Goal: Information Seeking & Learning: Learn about a topic

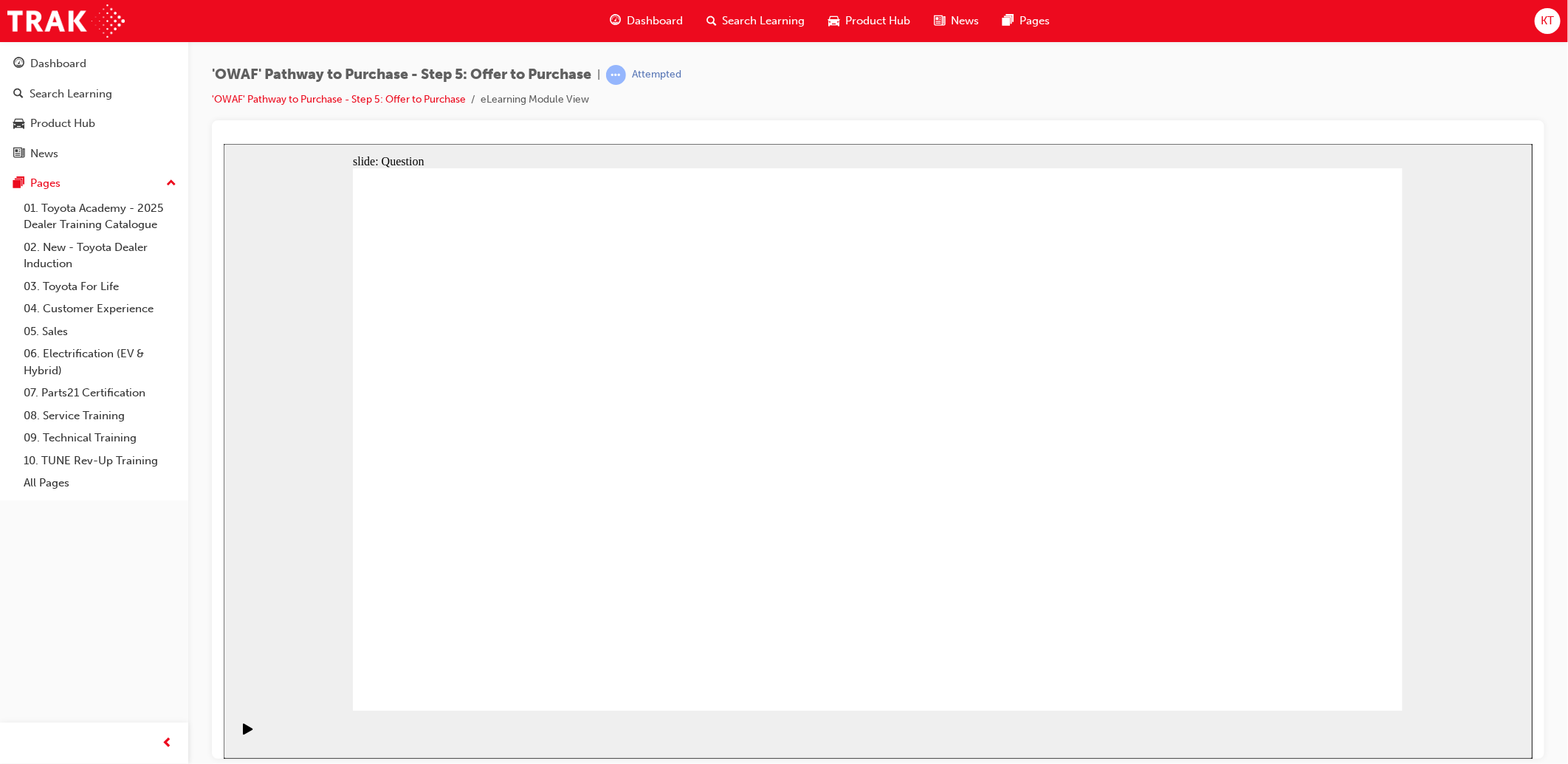
drag, startPoint x: 490, startPoint y: 437, endPoint x: 525, endPoint y: 450, distance: 37.3
drag, startPoint x: 1073, startPoint y: 422, endPoint x: 751, endPoint y: 558, distance: 349.5
drag, startPoint x: 816, startPoint y: 408, endPoint x: 1011, endPoint y: 547, distance: 239.5
drag, startPoint x: 525, startPoint y: 438, endPoint x: 1237, endPoint y: 564, distance: 723.1
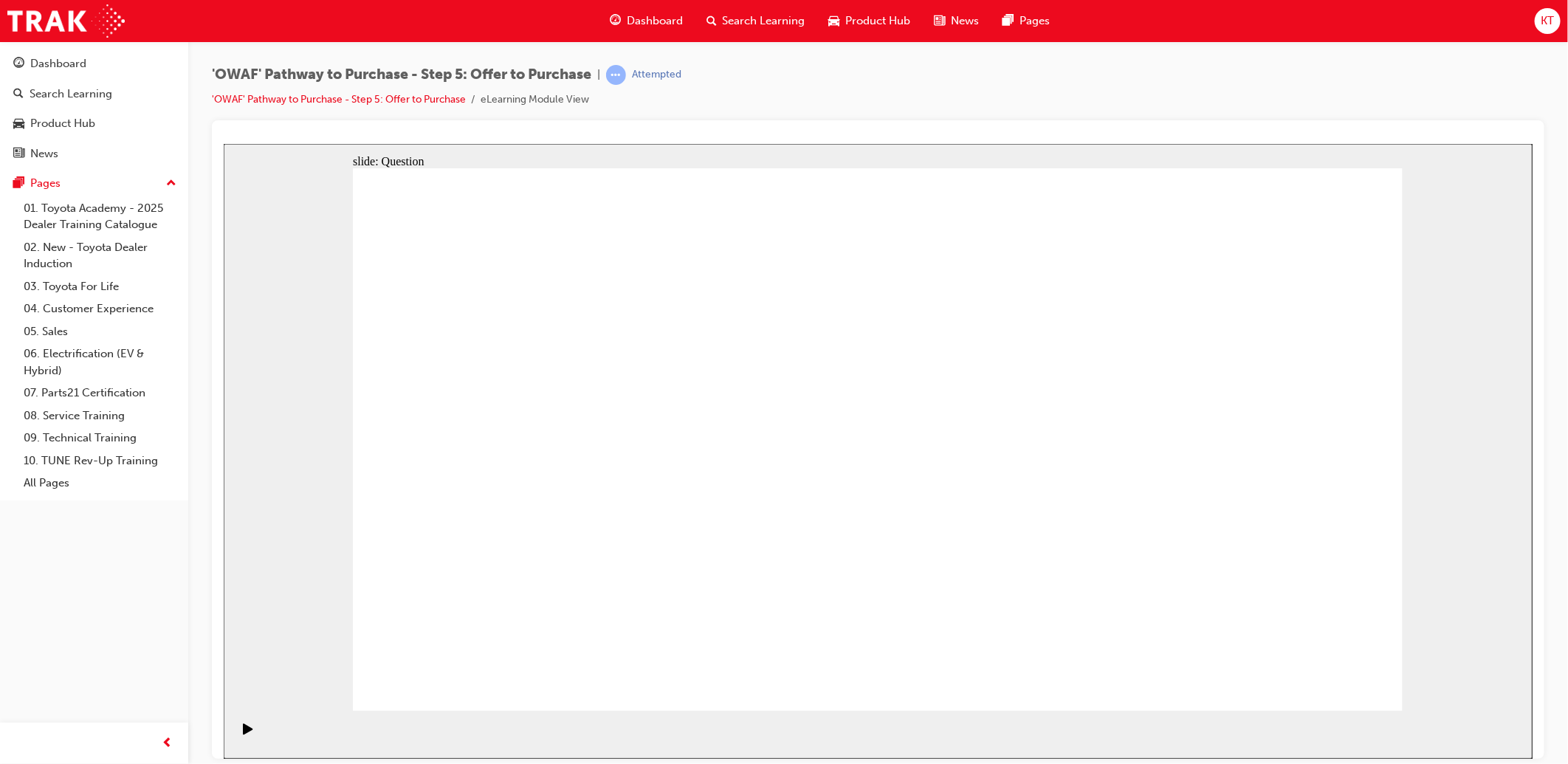
drag, startPoint x: 522, startPoint y: 438, endPoint x: 1043, endPoint y: 577, distance: 539.2
drag, startPoint x: 787, startPoint y: 406, endPoint x: 1208, endPoint y: 553, distance: 445.9
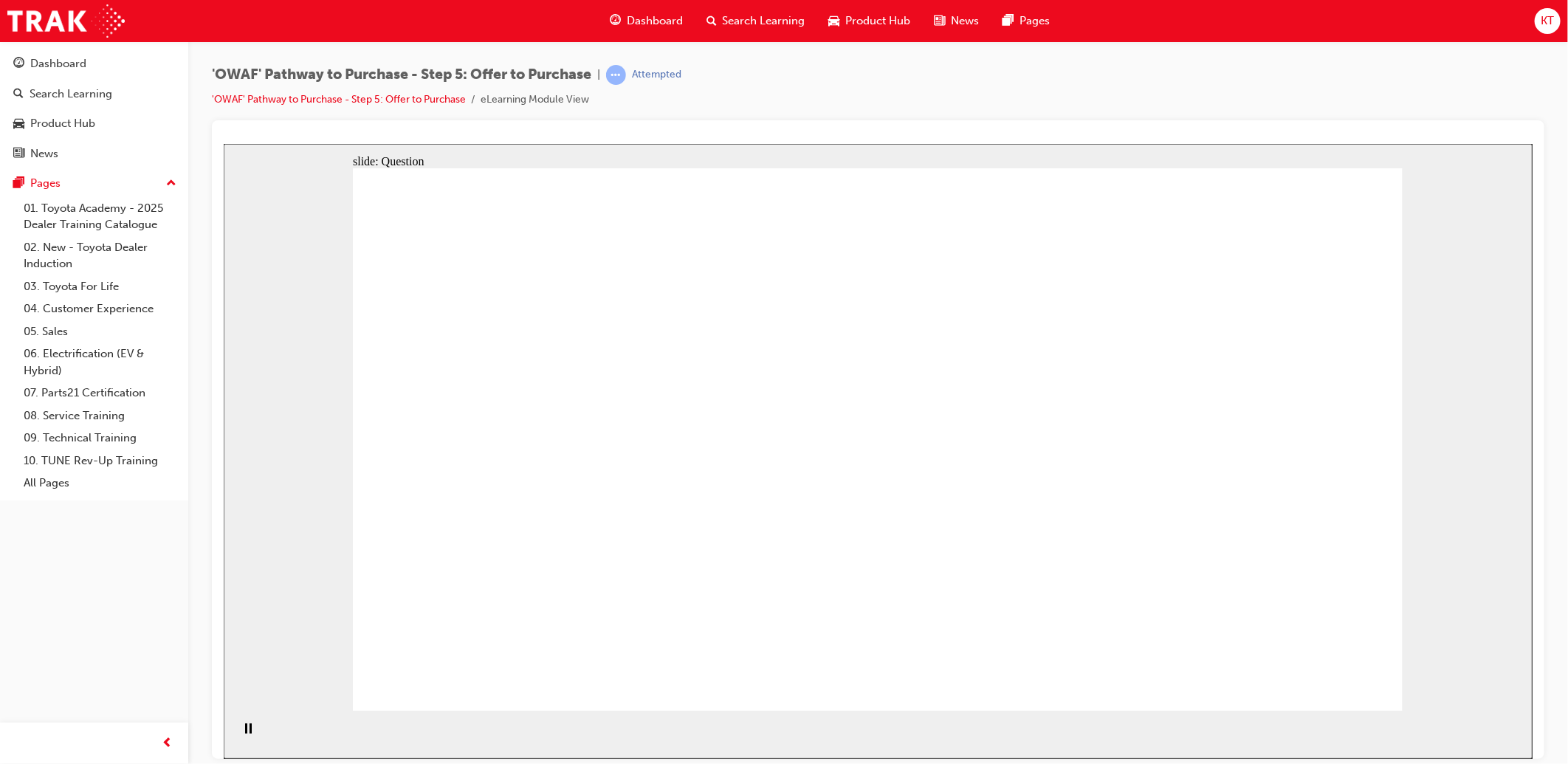
drag, startPoint x: 1272, startPoint y: 414, endPoint x: 534, endPoint y: 397, distance: 738.2
drag, startPoint x: 1025, startPoint y: 414, endPoint x: 760, endPoint y: 396, distance: 265.6
drag, startPoint x: 1100, startPoint y: 505, endPoint x: 813, endPoint y: 435, distance: 295.4
drag, startPoint x: 814, startPoint y: 447, endPoint x: 818, endPoint y: 465, distance: 18.4
drag, startPoint x: 1252, startPoint y: 500, endPoint x: 581, endPoint y: 507, distance: 671.0
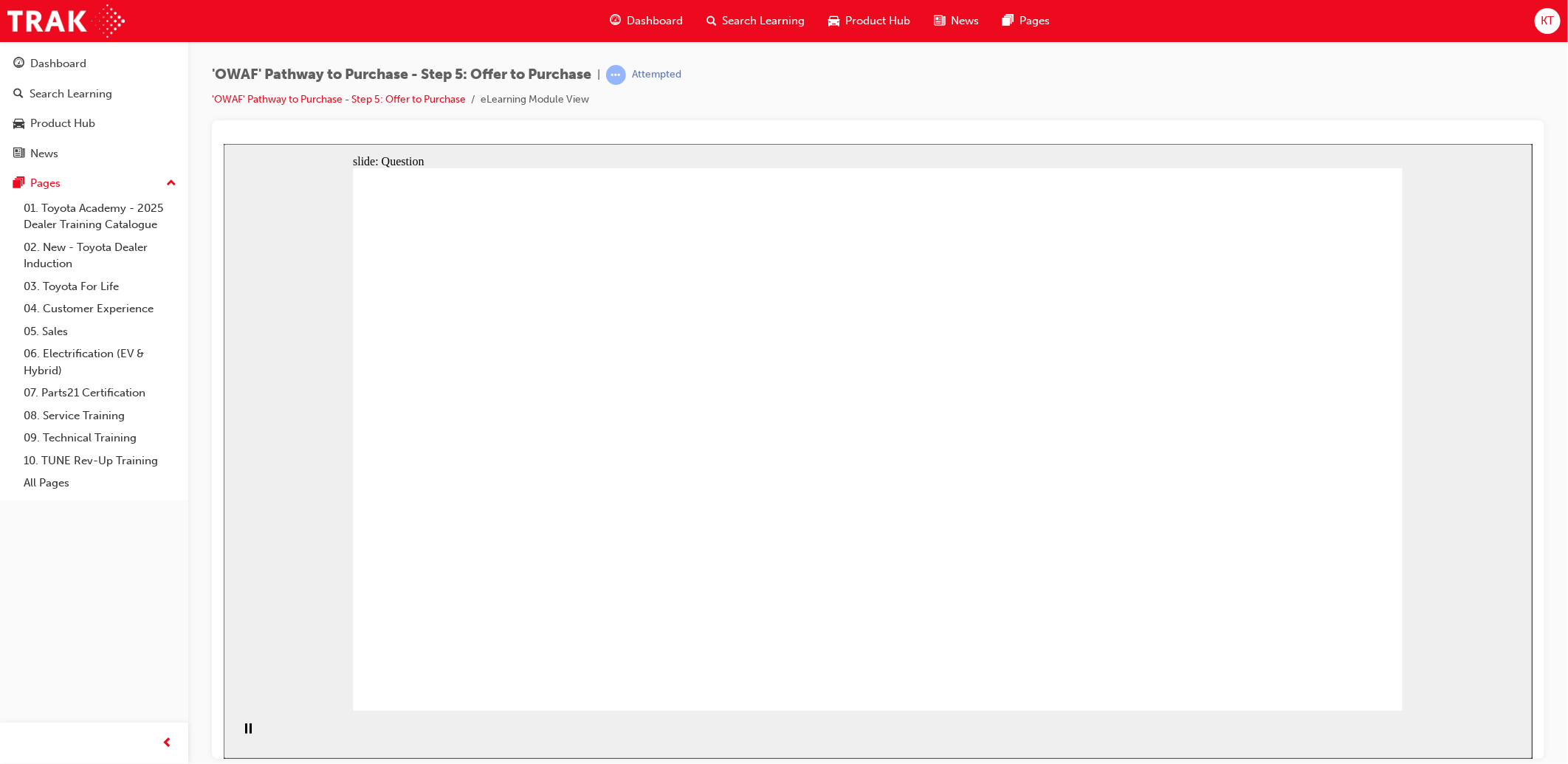
drag, startPoint x: 1095, startPoint y: 582, endPoint x: 591, endPoint y: 579, distance: 504.0
drag, startPoint x: 1219, startPoint y: 570, endPoint x: 800, endPoint y: 569, distance: 419.0
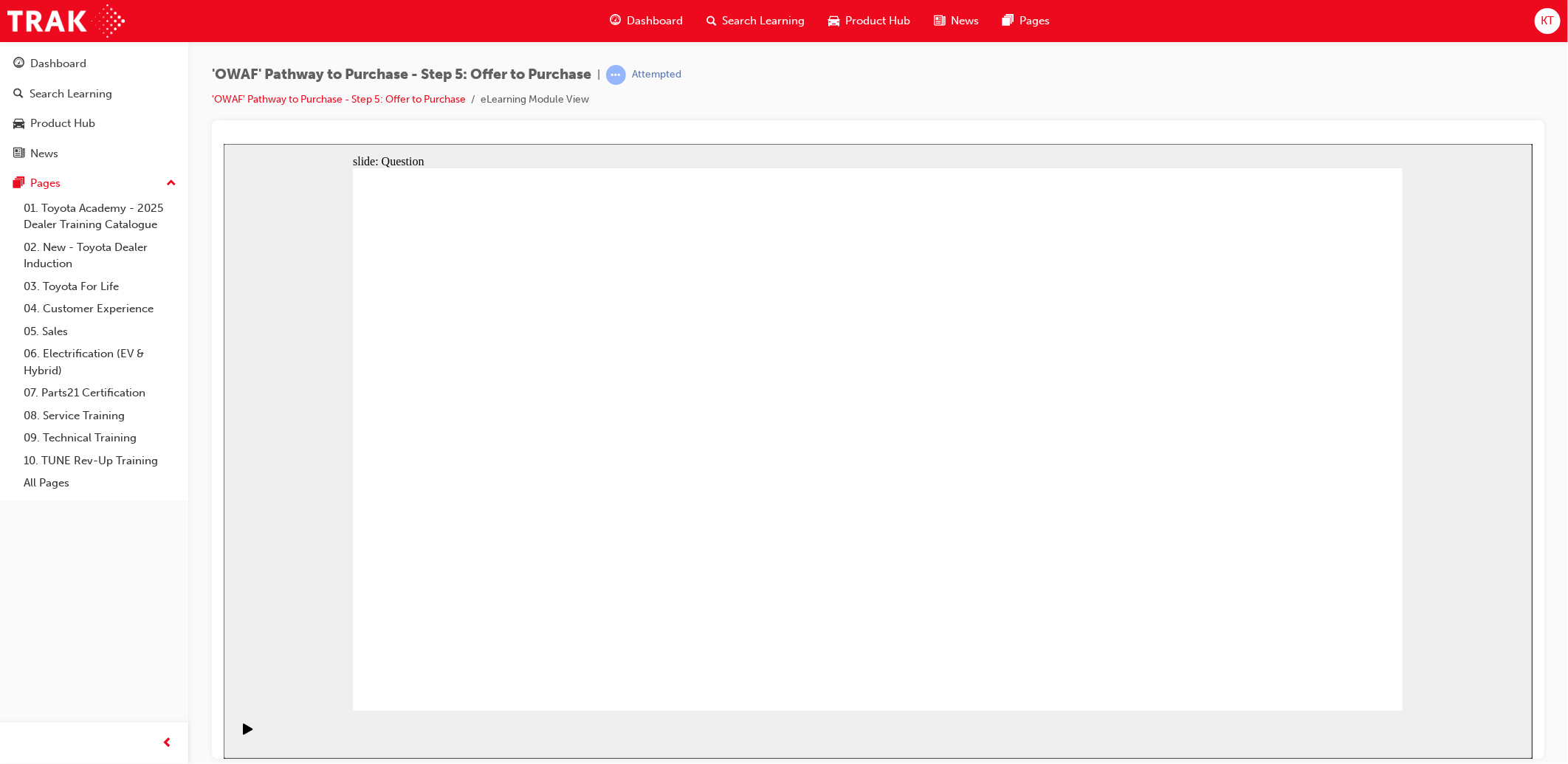
checkbox input "true"
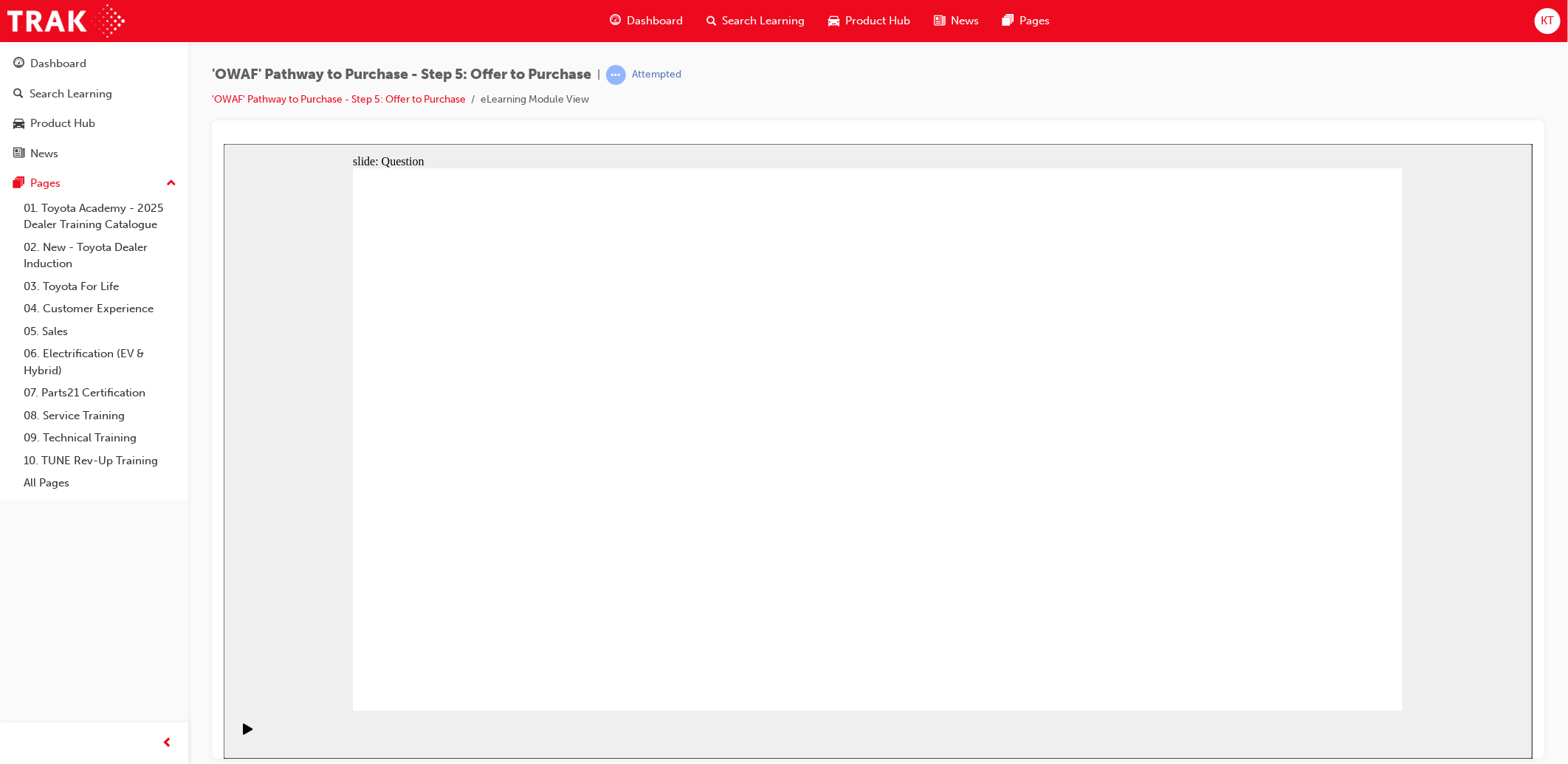
checkbox input "false"
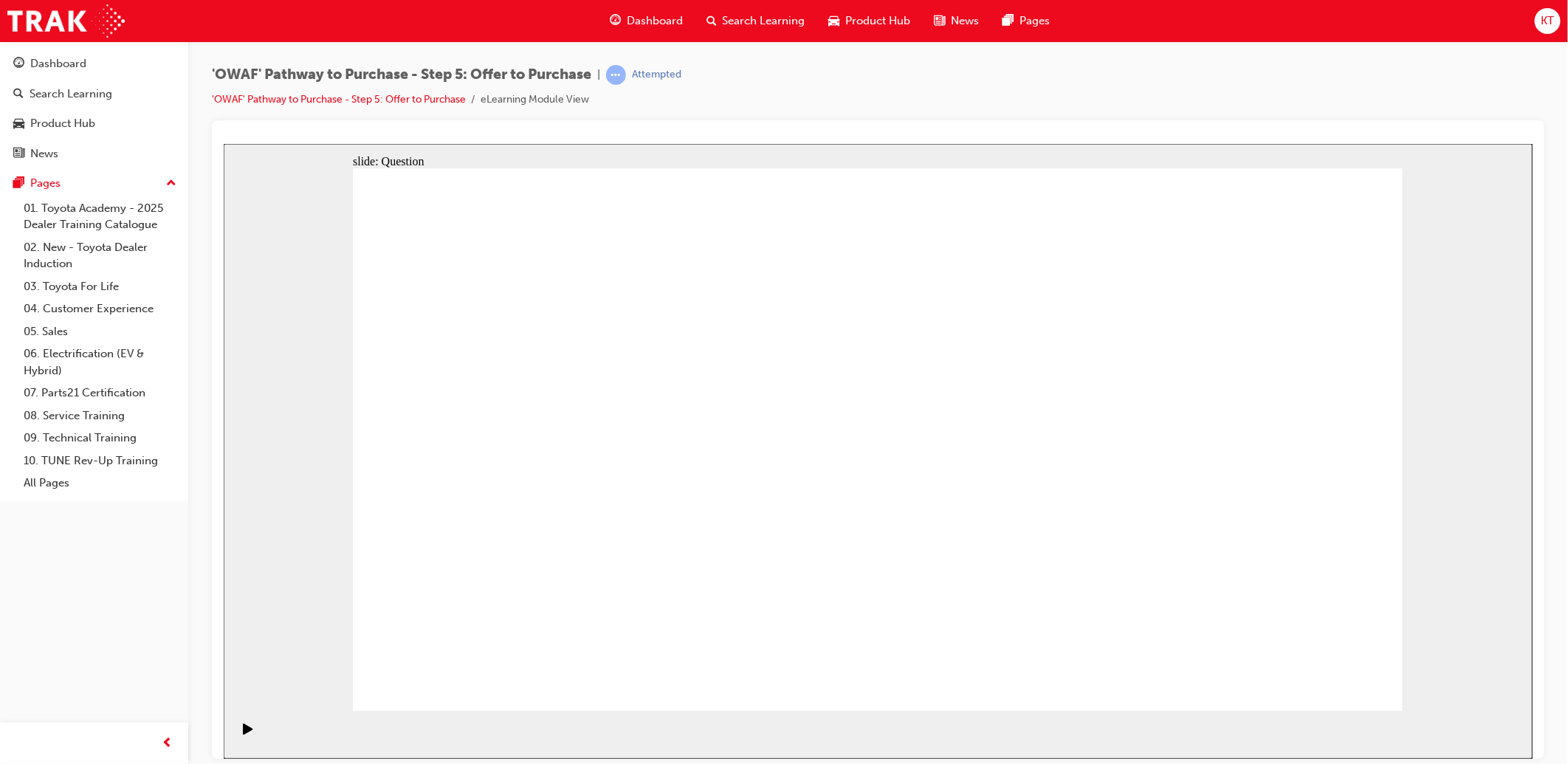
radio input "true"
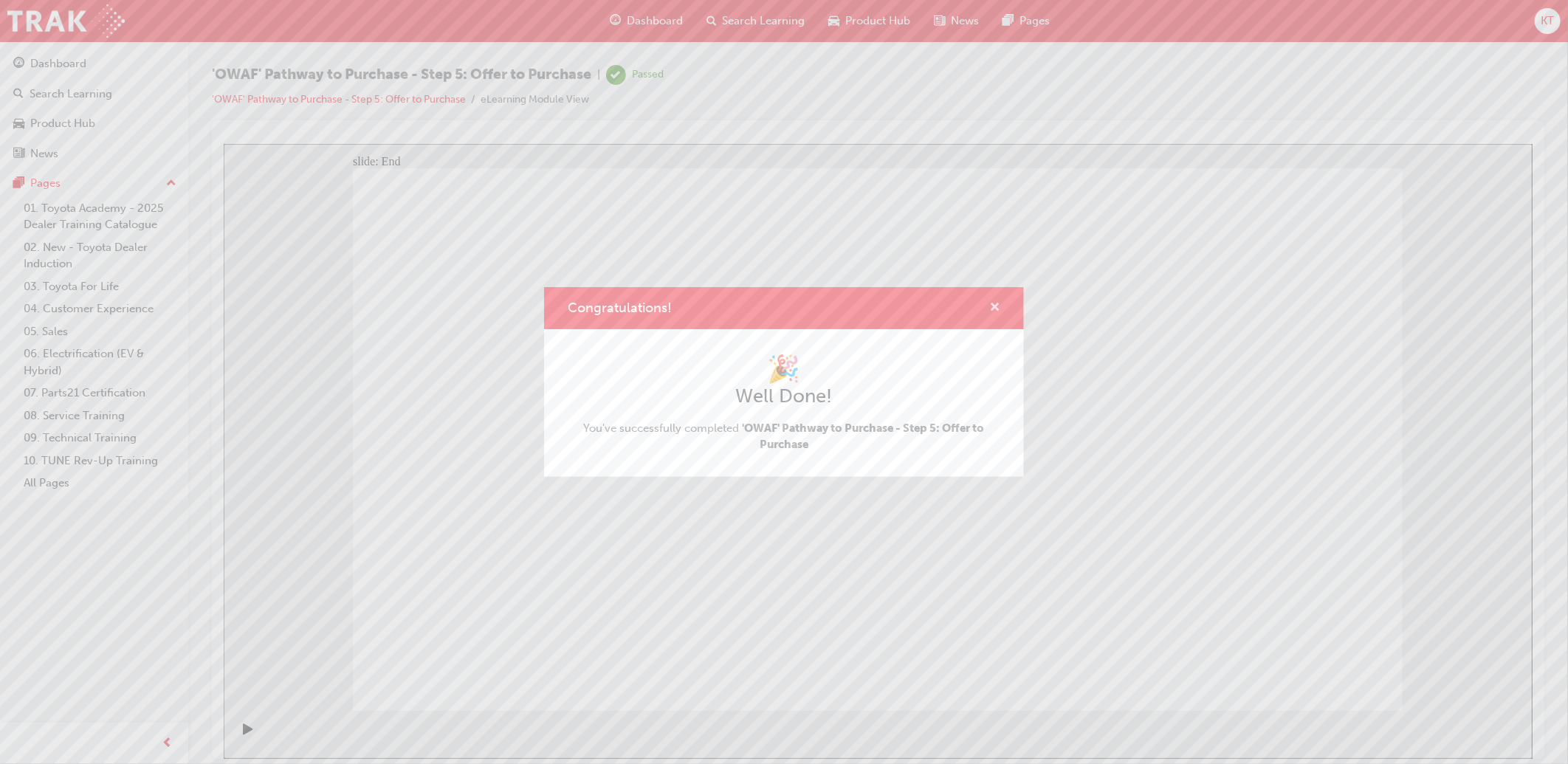
click at [998, 311] on span "cross-icon" at bounding box center [994, 309] width 11 height 14
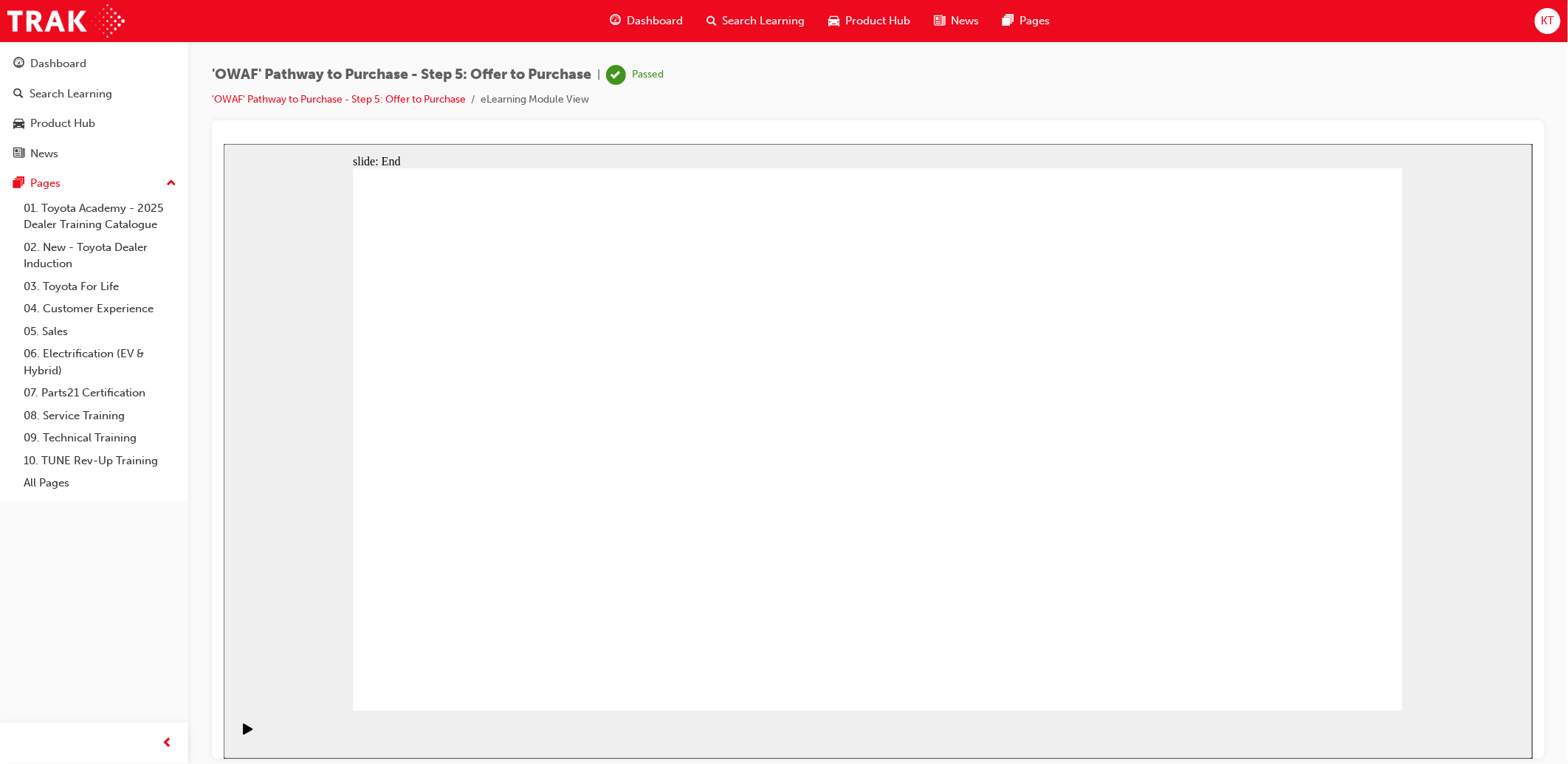
click at [668, 23] on span "Dashboard" at bounding box center [655, 21] width 56 height 17
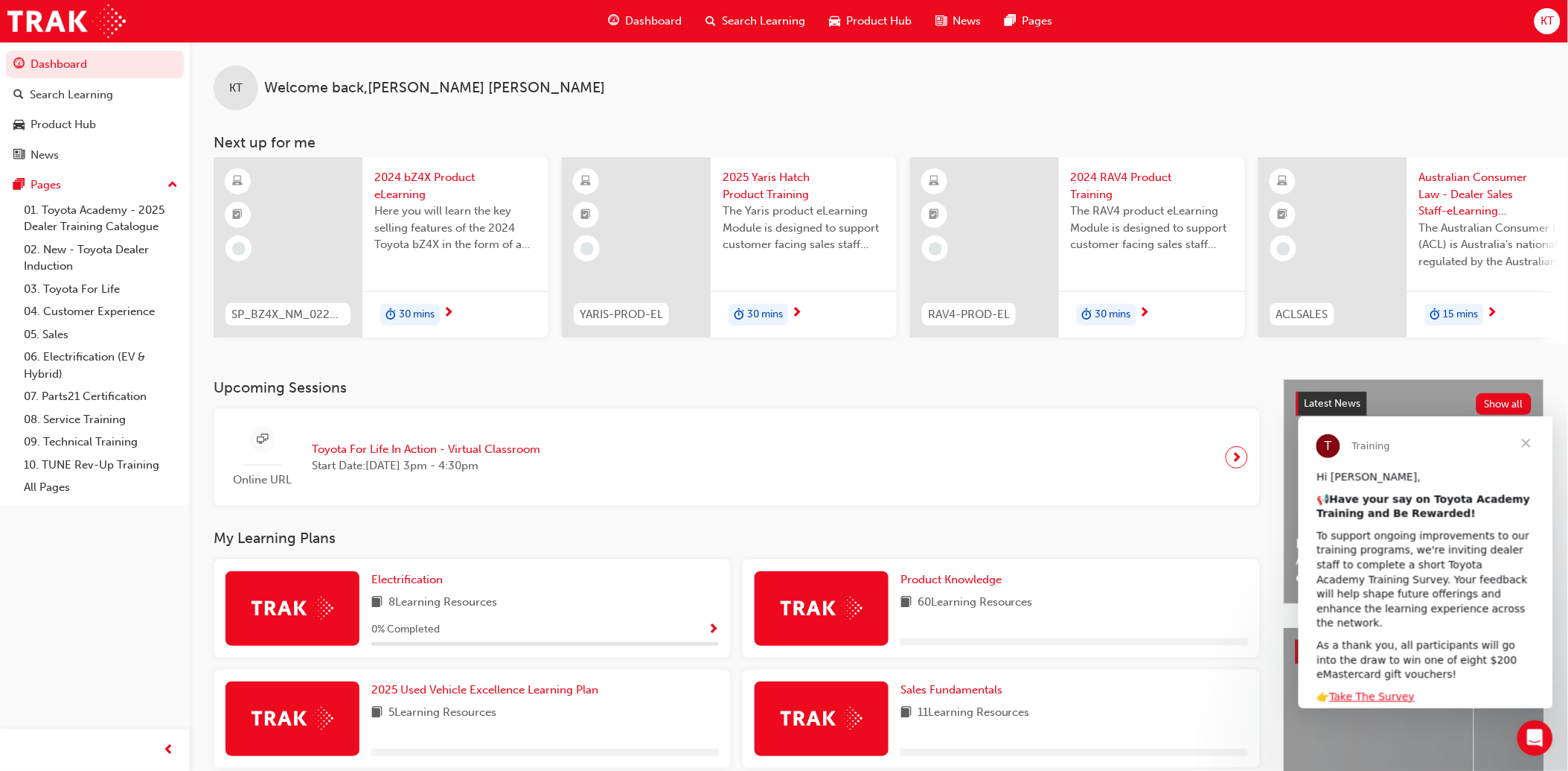
click at [753, 18] on span "Search Learning" at bounding box center [764, 21] width 83 height 17
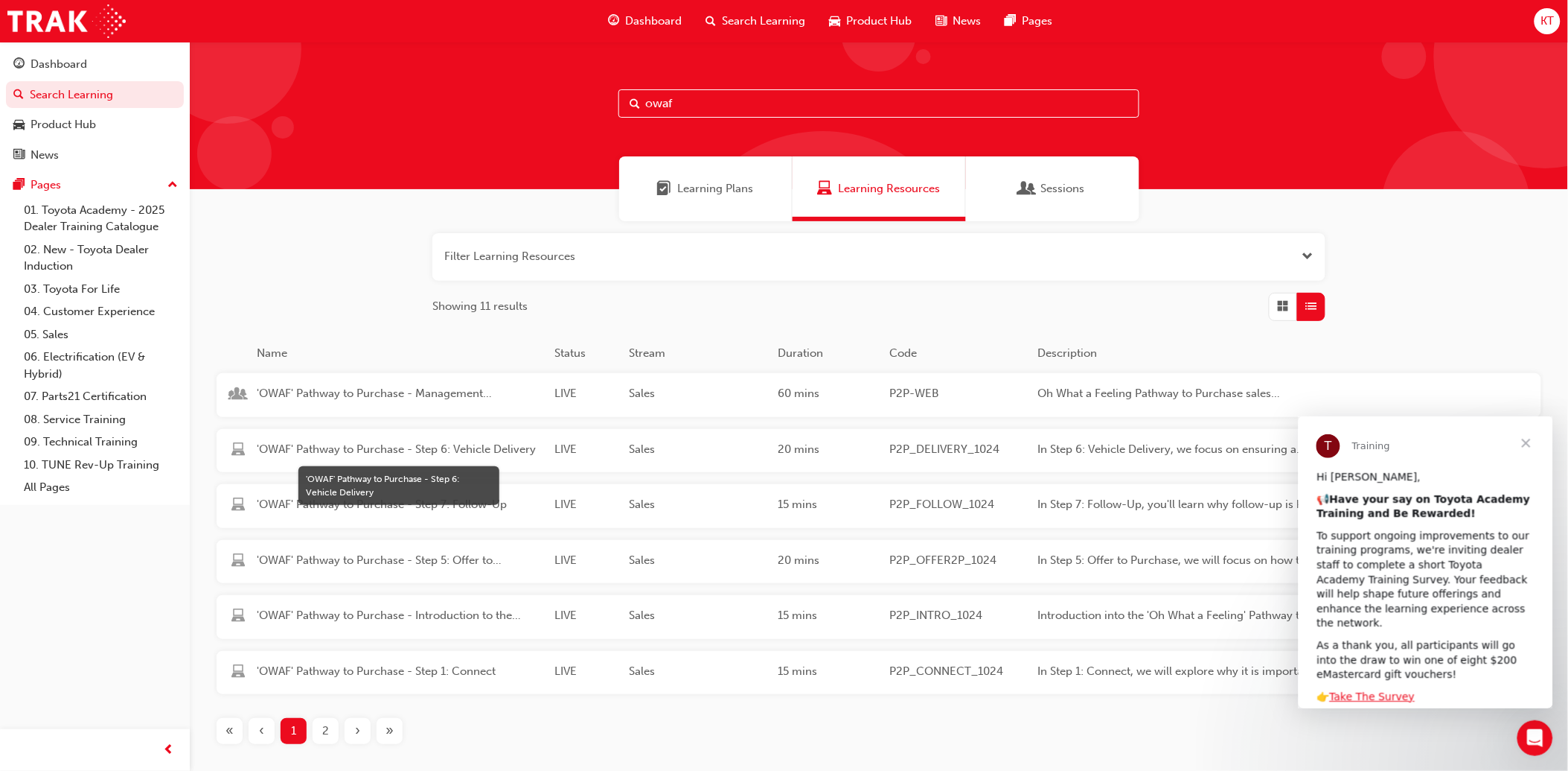
click at [381, 449] on span "'OWAF' Pathway to Purchase - Step 6: Vehicle Delivery" at bounding box center [399, 449] width 286 height 17
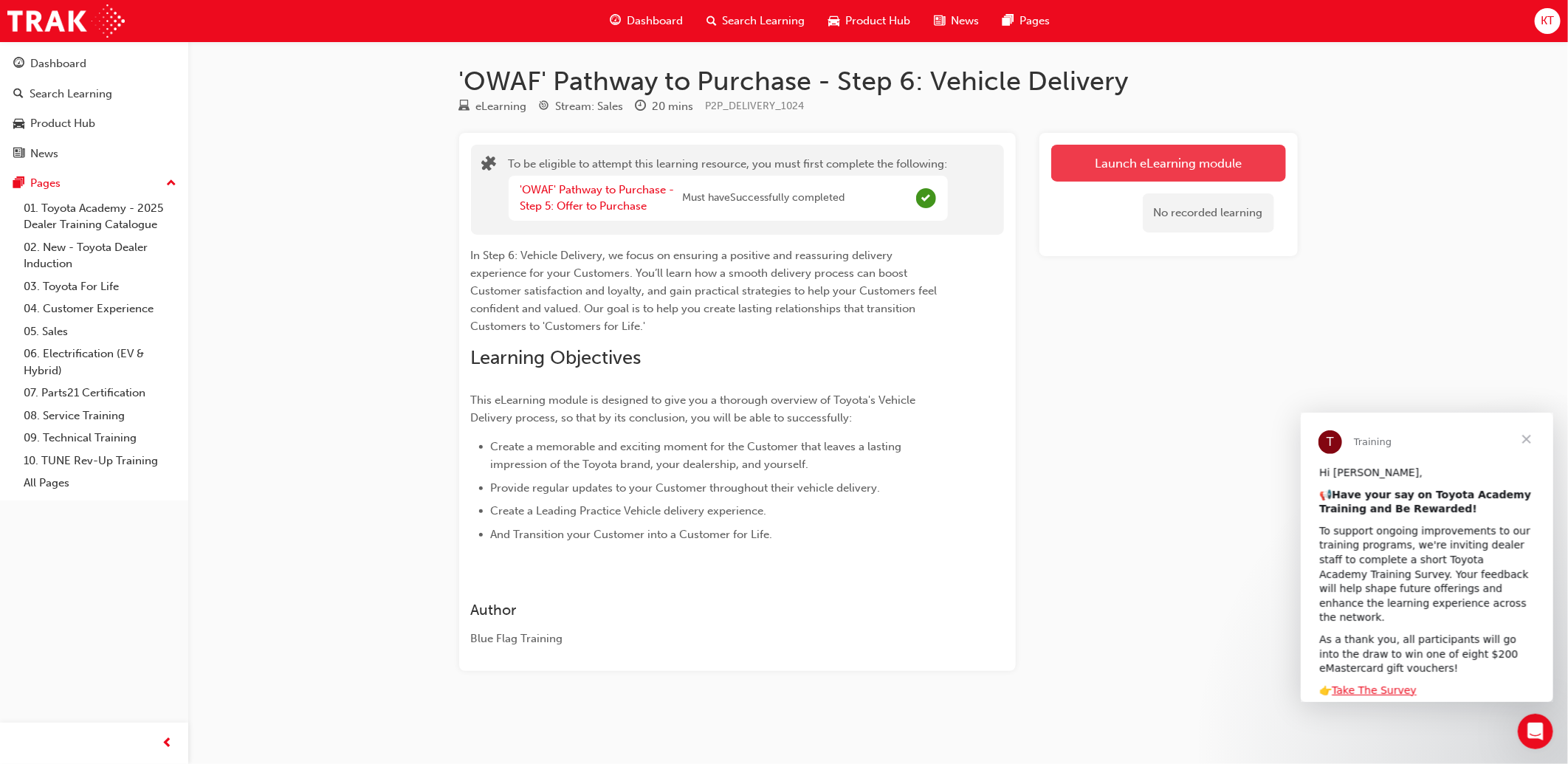
click at [1270, 158] on button "Launch eLearning module" at bounding box center [1169, 164] width 235 height 37
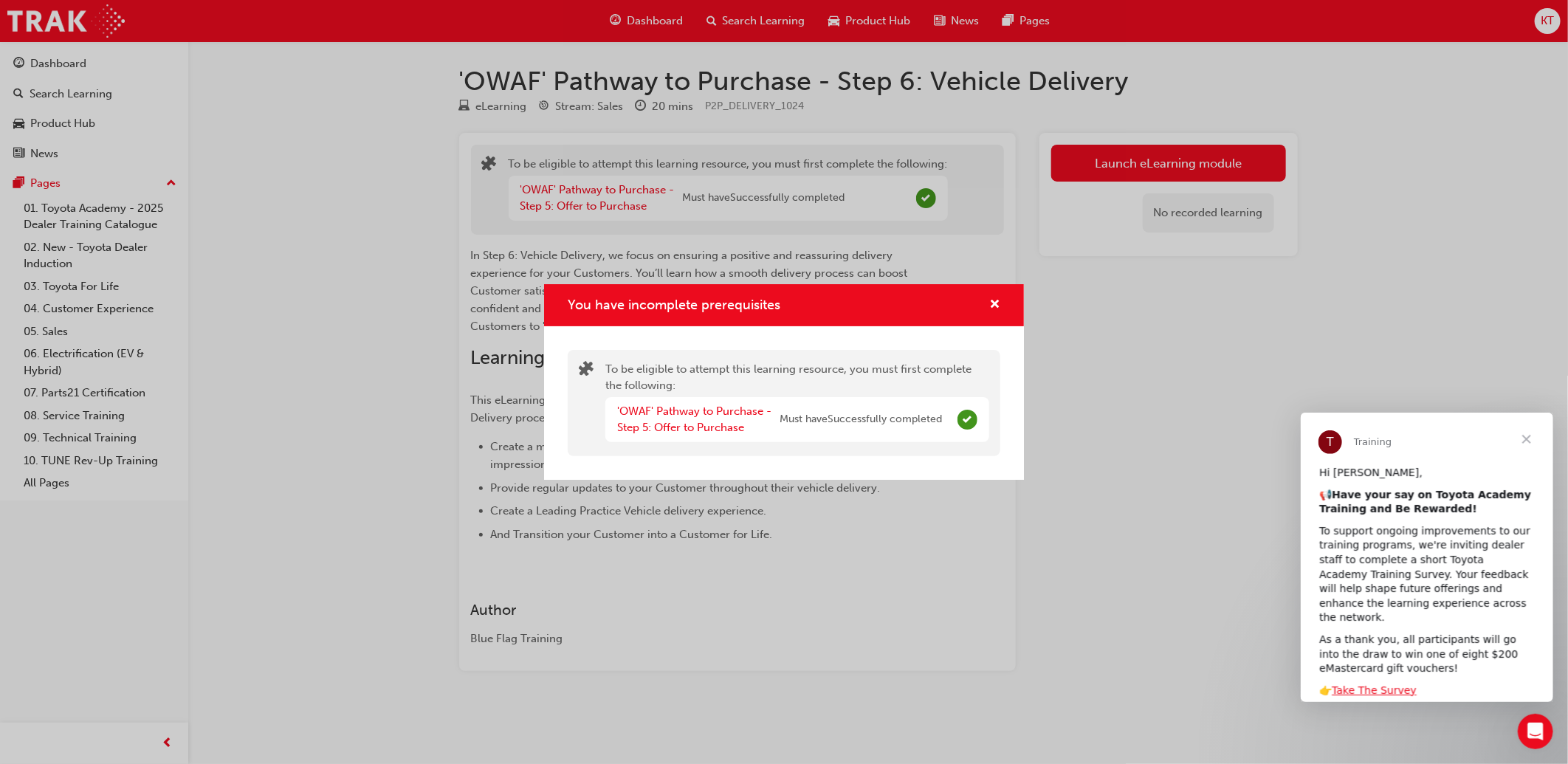
click at [1002, 304] on div "You have incomplete prerequisites" at bounding box center [784, 305] width 480 height 42
click at [976, 312] on div "You have incomplete prerequisites" at bounding box center [783, 305] width 432 height 19
click at [993, 304] on span "cross-icon" at bounding box center [994, 306] width 11 height 14
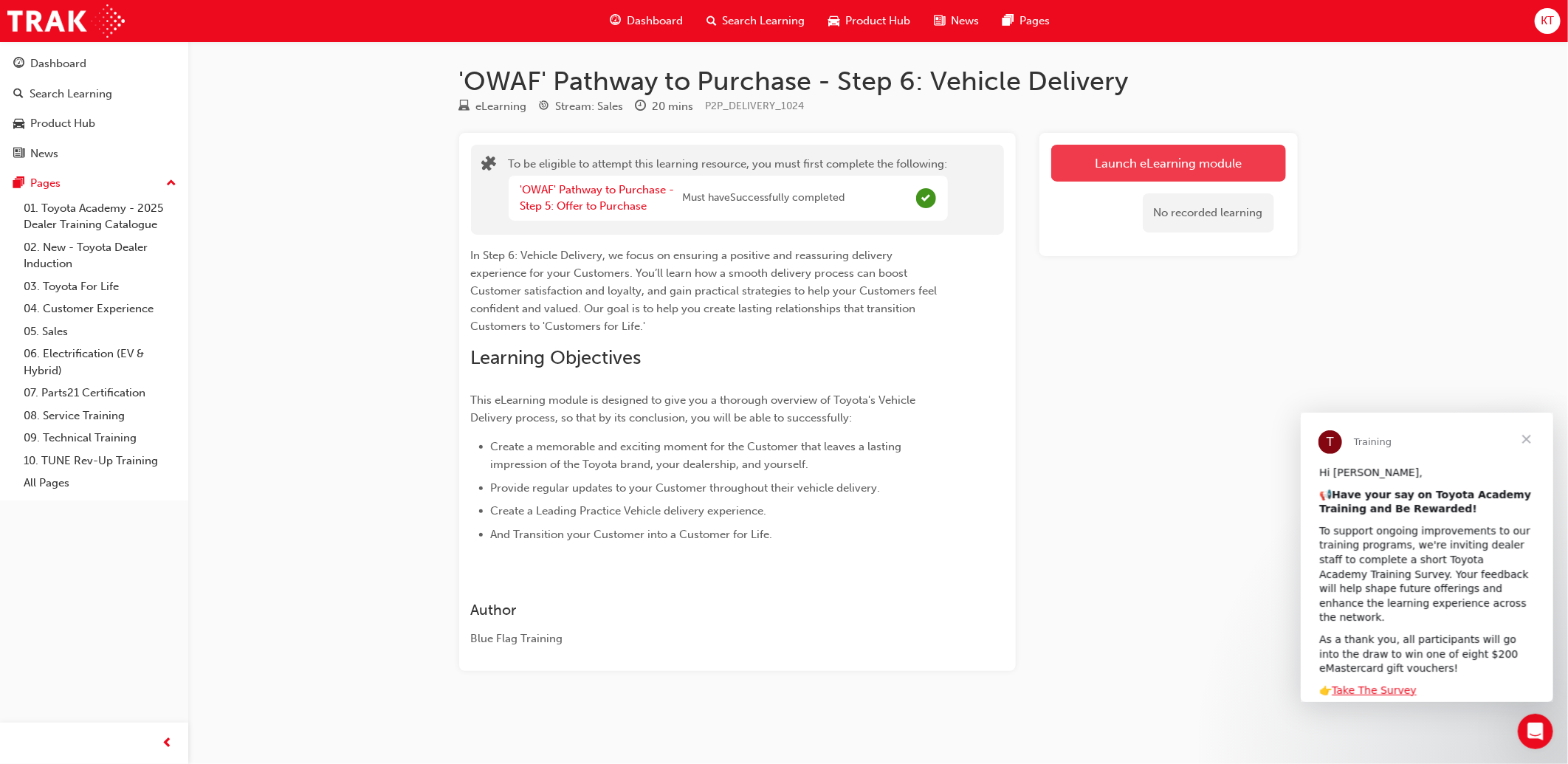
click at [1113, 160] on button "Launch eLearning module" at bounding box center [1169, 164] width 235 height 37
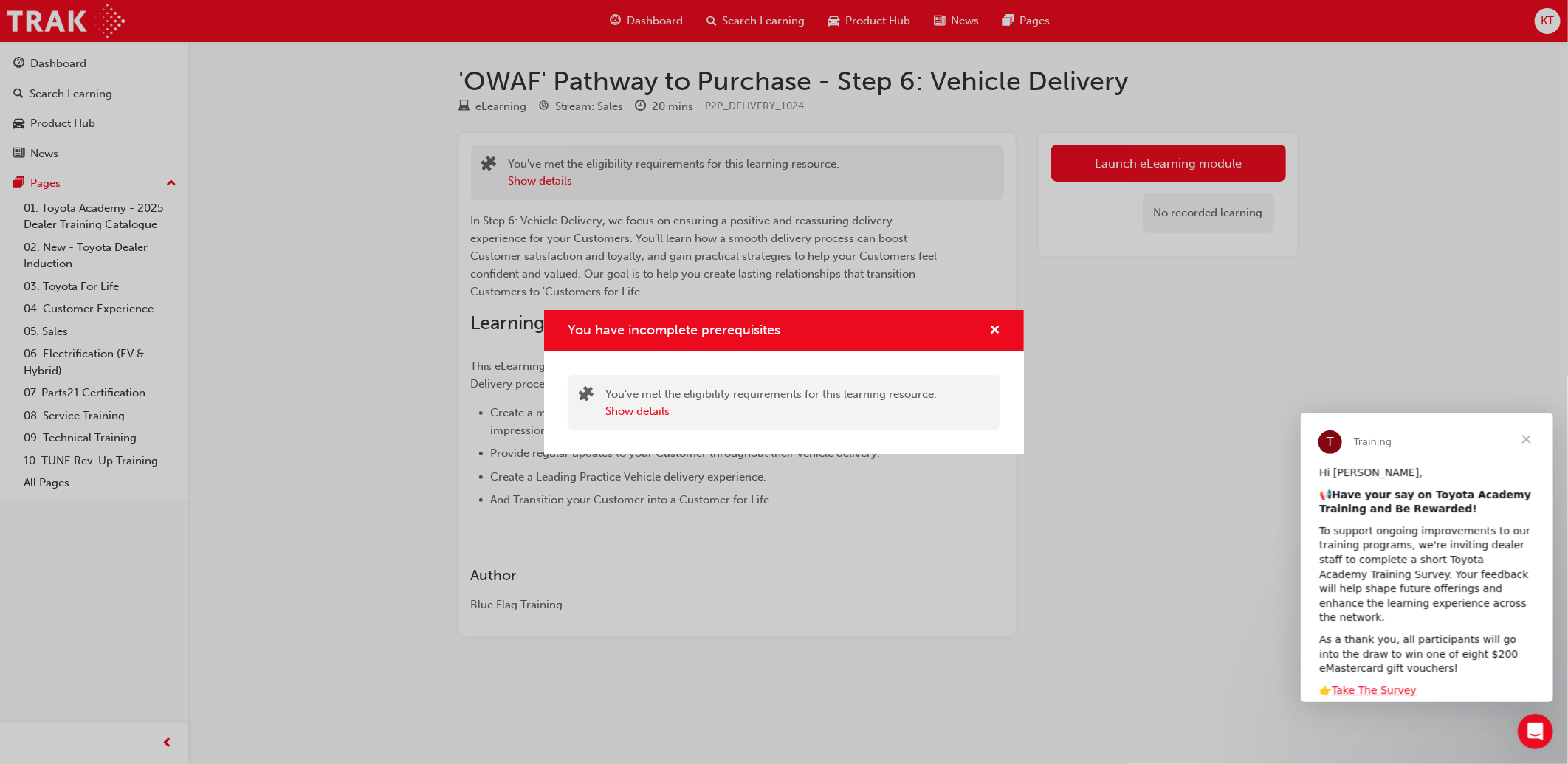
click at [1006, 321] on div "You have incomplete prerequisites" at bounding box center [784, 330] width 480 height 42
click at [1003, 337] on div "You have incomplete prerequisites" at bounding box center [784, 330] width 480 height 42
click at [993, 324] on span "cross-icon" at bounding box center [994, 331] width 11 height 14
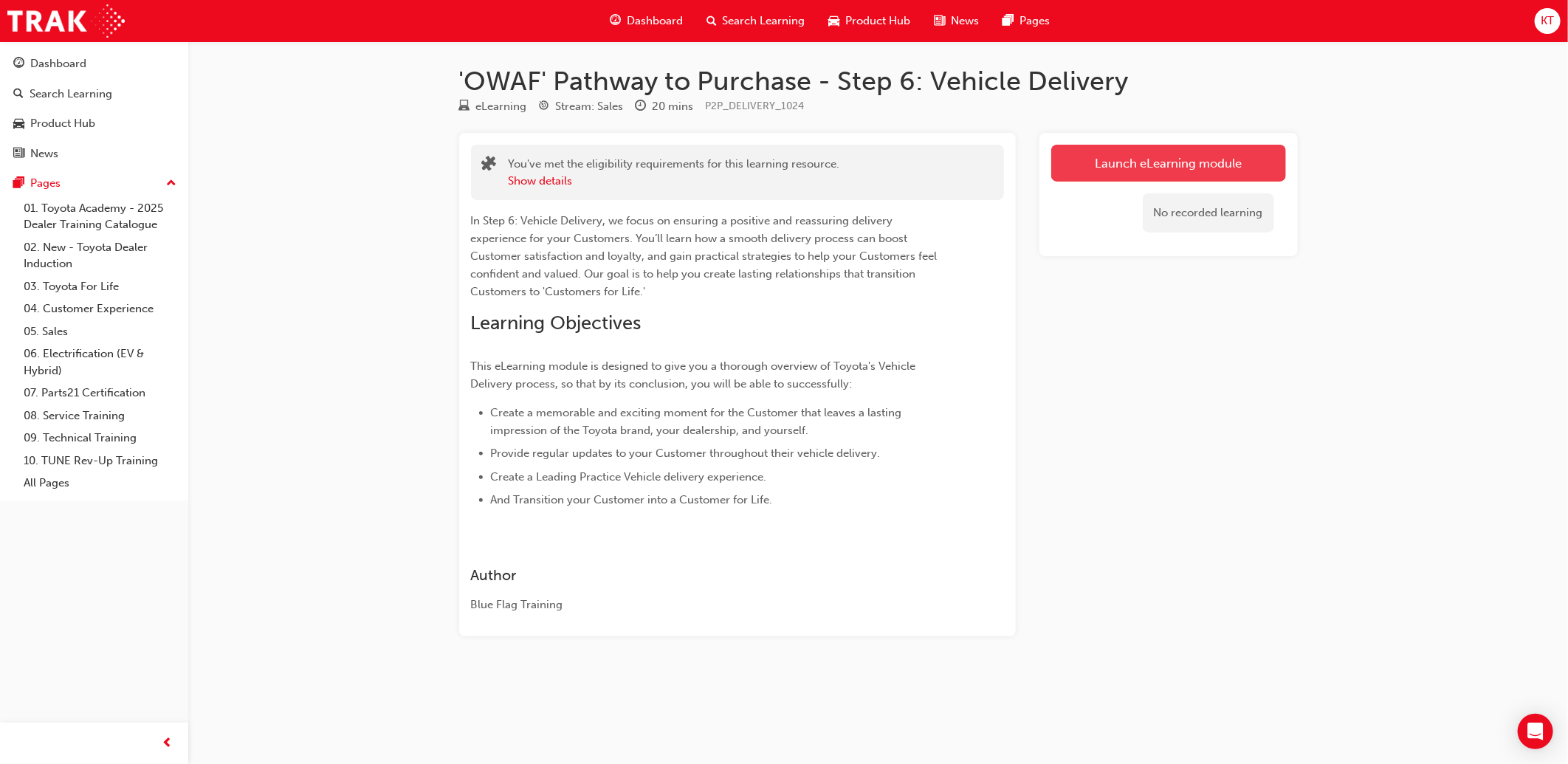
click at [1088, 165] on link "Launch eLearning module" at bounding box center [1169, 164] width 235 height 37
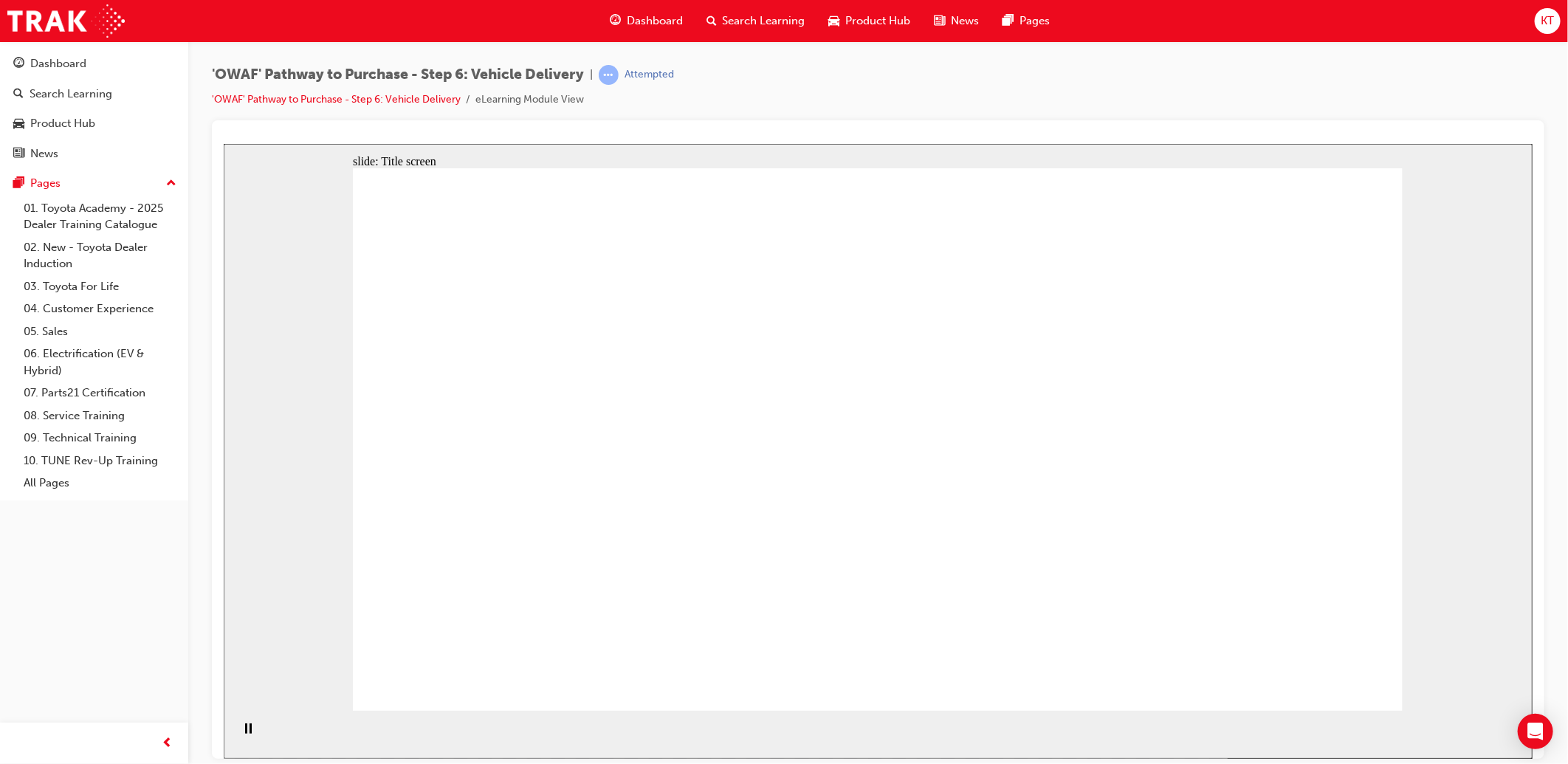
click at [1439, 627] on div "slide: Title screen Oval 1 Rectangle 1 OWAF Toyota Pathway to Purchase Step 6: …" at bounding box center [877, 450] width 1309 height 614
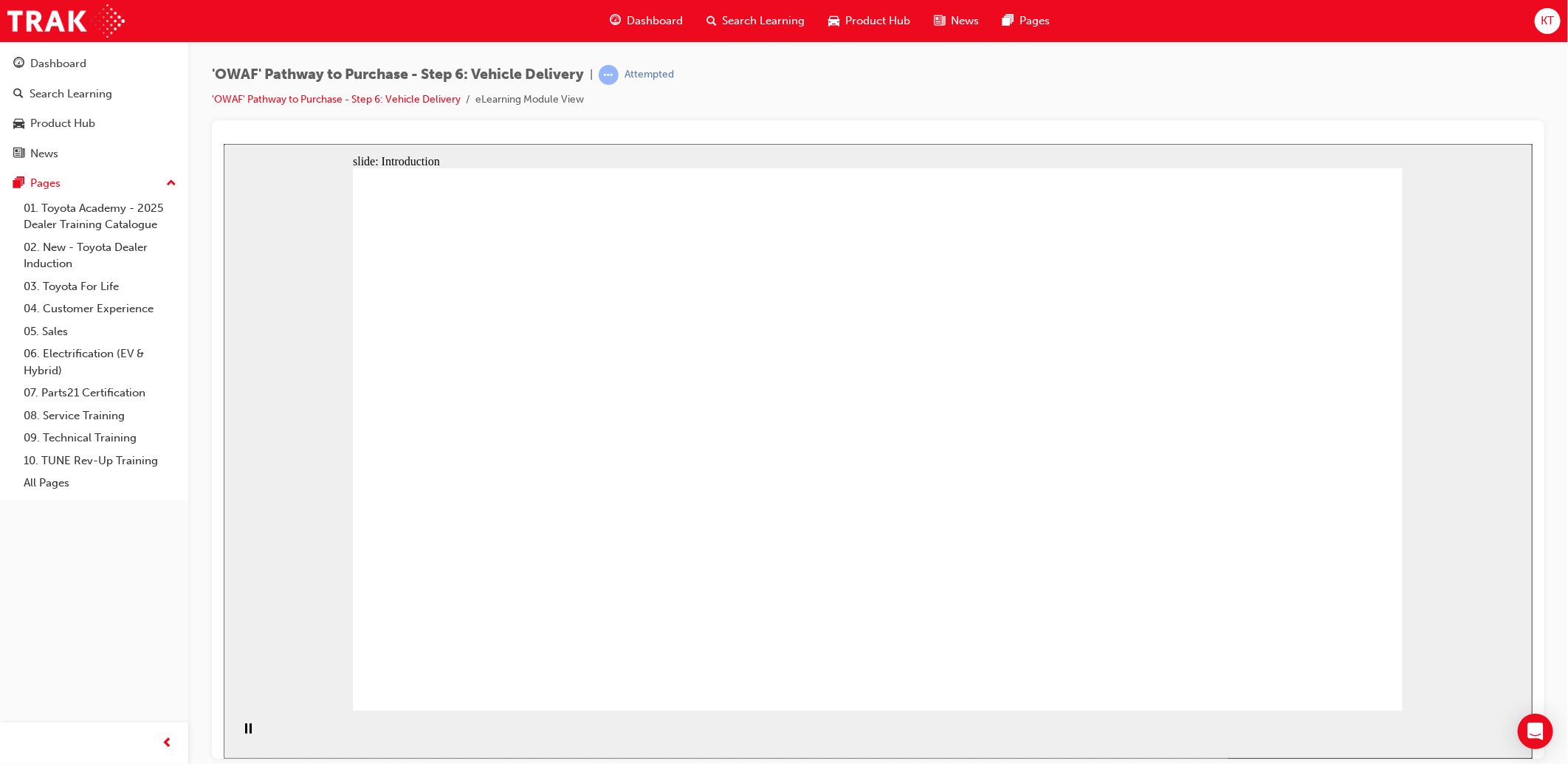
click at [1435, 453] on div "slide: Content Rectangle 1 Learning objectives Leave a lasting impression Provi…" at bounding box center [877, 450] width 1309 height 614
